Goal: Information Seeking & Learning: Understand process/instructions

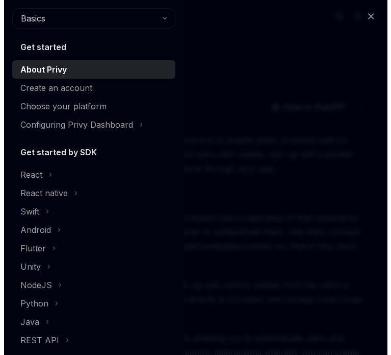
scroll to position [357, 0]
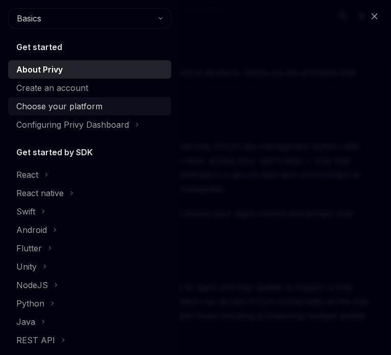
click at [78, 109] on div "Choose your platform" at bounding box center [59, 106] width 86 height 12
type textarea "*"
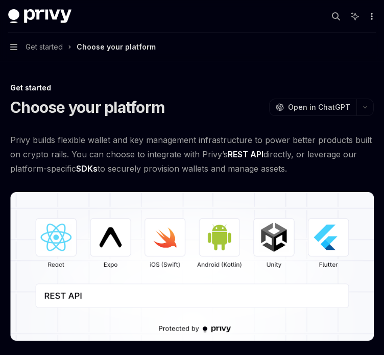
click at [374, 20] on icon "More actions" at bounding box center [371, 16] width 8 height 8
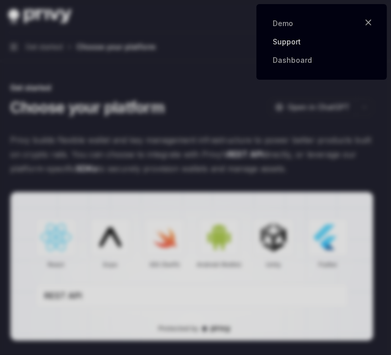
click at [298, 44] on link "Support" at bounding box center [322, 42] width 98 height 10
click at [367, 24] on icon "button" at bounding box center [369, 22] width 6 height 6
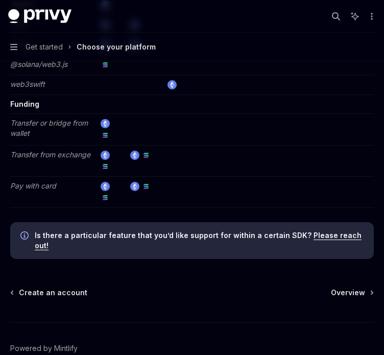
scroll to position [2002, 0]
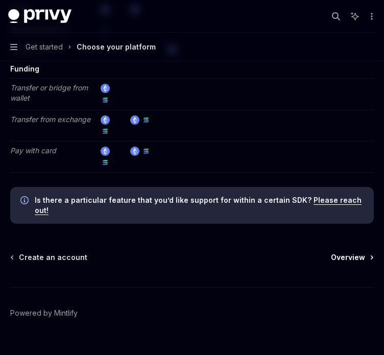
click at [353, 252] on span "Overview" at bounding box center [348, 257] width 34 height 10
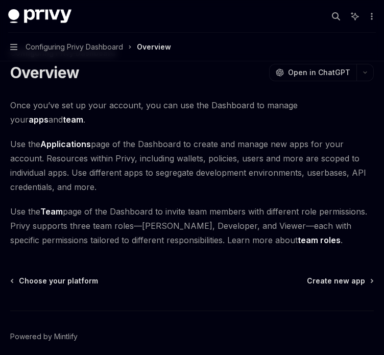
scroll to position [64, 0]
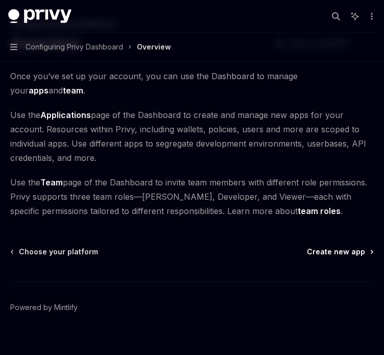
click at [347, 246] on span "Create new app" at bounding box center [336, 251] width 58 height 10
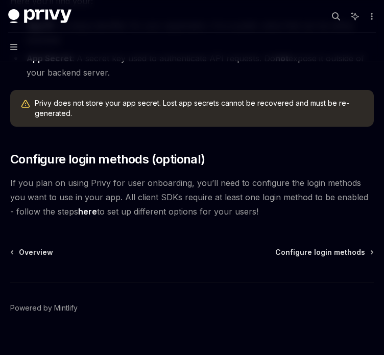
scroll to position [366, 0]
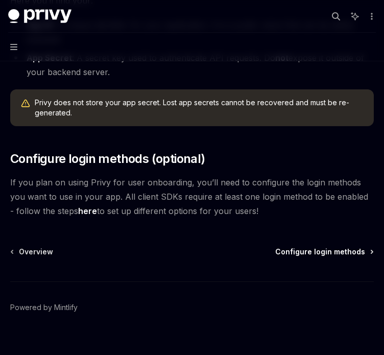
click at [294, 246] on span "Configure login methods" at bounding box center [320, 251] width 90 height 10
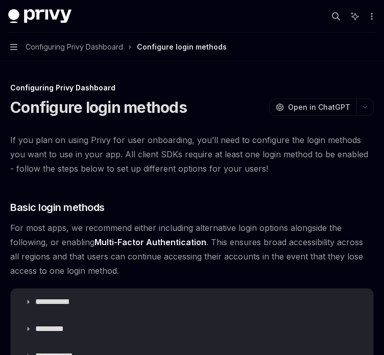
click at [91, 47] on span "Configuring Privy Dashboard" at bounding box center [74, 47] width 97 height 12
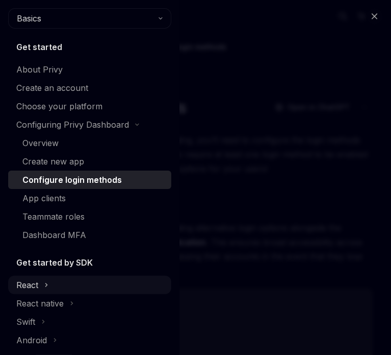
click at [14, 285] on div "React" at bounding box center [89, 284] width 163 height 18
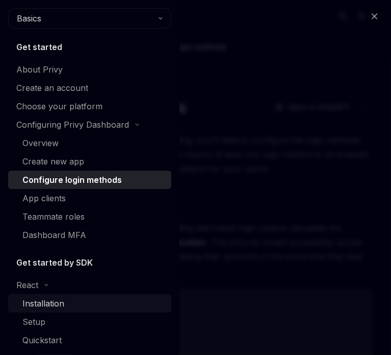
click at [41, 308] on div "Installation" at bounding box center [43, 303] width 42 height 12
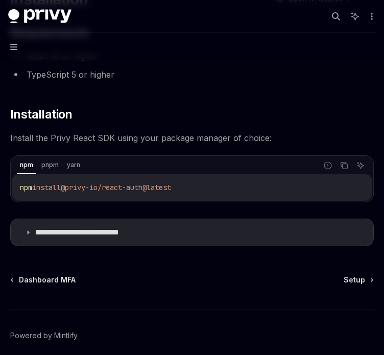
scroll to position [150, 0]
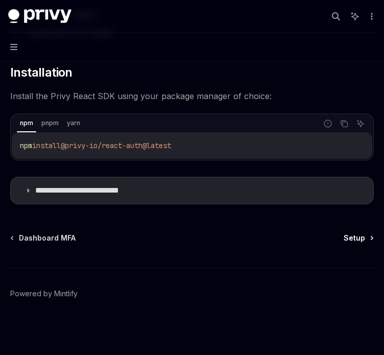
click at [356, 234] on span "Setup" at bounding box center [353, 238] width 21 height 10
type textarea "*"
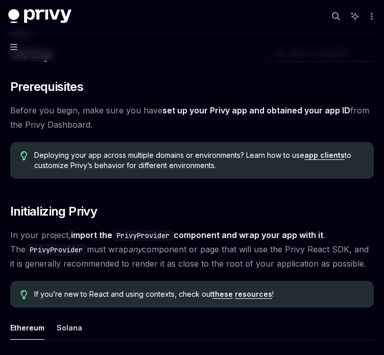
scroll to position [153, 0]
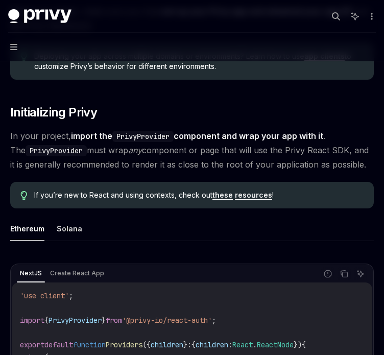
click at [230, 191] on link "these" at bounding box center [222, 194] width 20 height 9
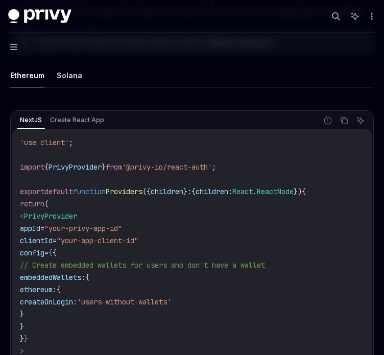
scroll to position [510, 0]
